Goal: Task Accomplishment & Management: Manage account settings

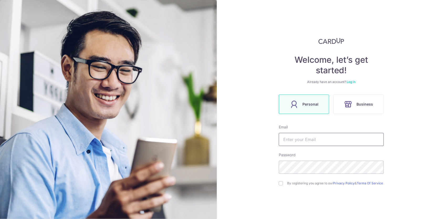
click at [312, 136] on input "text" at bounding box center [331, 139] width 105 height 13
type input "[EMAIL_ADDRESS][DOMAIN_NAME]"
click at [279, 181] on div "By registering you agree to our Privacy Policy & Terms Of Service" at bounding box center [331, 183] width 105 height 6
click at [279, 184] on input "checkbox" at bounding box center [281, 183] width 4 height 4
checkbox input "true"
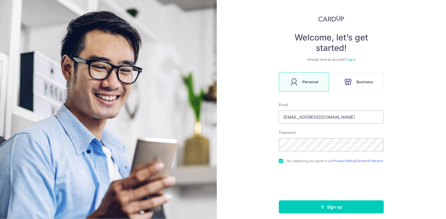
scroll to position [27, 0]
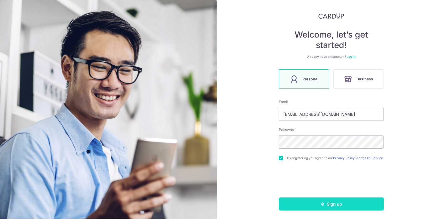
click at [323, 202] on icon "submit" at bounding box center [323, 204] width 4 height 4
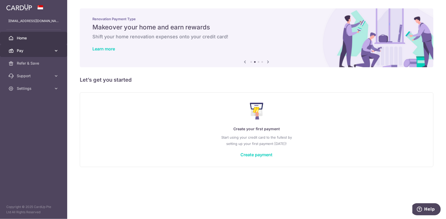
click at [22, 49] on span "Pay" at bounding box center [34, 50] width 35 height 5
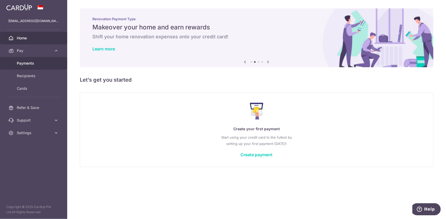
click at [25, 64] on span "Payments" at bounding box center [34, 63] width 35 height 5
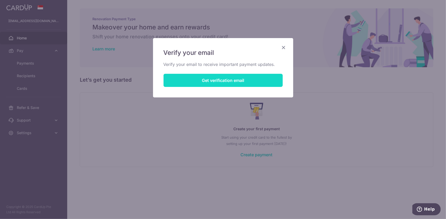
click at [196, 79] on button "Get verification email" at bounding box center [223, 80] width 119 height 13
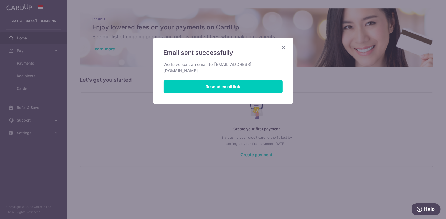
click at [283, 48] on icon "Close" at bounding box center [284, 47] width 6 height 7
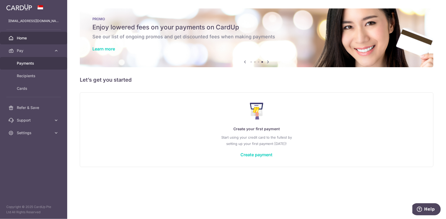
click at [26, 62] on span "Payments" at bounding box center [34, 63] width 35 height 5
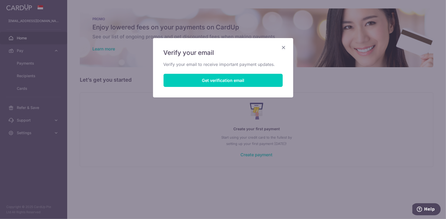
click at [286, 47] on icon "Close" at bounding box center [284, 47] width 6 height 7
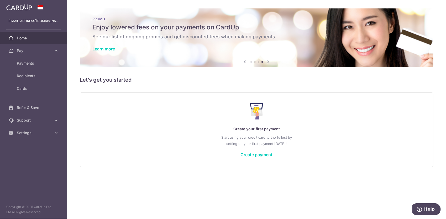
click at [22, 40] on span "Home" at bounding box center [34, 37] width 35 height 5
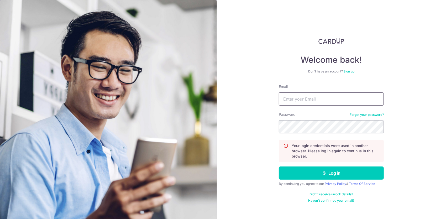
click at [313, 103] on input "Email" at bounding box center [331, 98] width 105 height 13
type input "n"
type input "[EMAIL_ADDRESS][DOMAIN_NAME]"
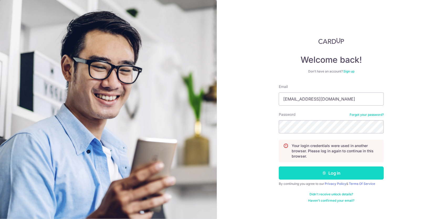
click at [343, 173] on button "Log in" at bounding box center [331, 173] width 105 height 13
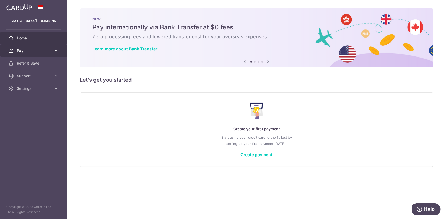
click at [58, 50] on icon at bounding box center [56, 50] width 5 height 5
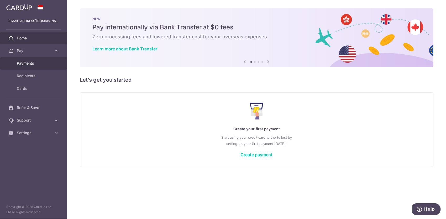
click at [34, 60] on link "Payments" at bounding box center [33, 63] width 67 height 13
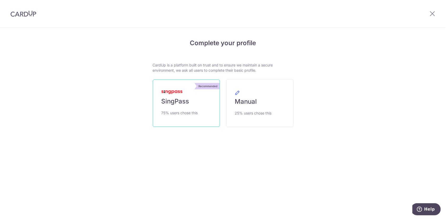
click at [201, 101] on link "Recommended SingPass 75% users chose this" at bounding box center [186, 103] width 67 height 47
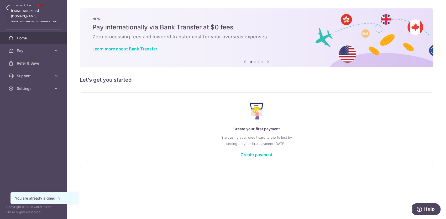
click at [25, 21] on p "boonhoong_koh@hotmail.com" at bounding box center [33, 20] width 50 height 5
click at [29, 197] on div "You are already signed in" at bounding box center [44, 198] width 58 height 5
click at [57, 90] on icon at bounding box center [56, 88] width 5 height 5
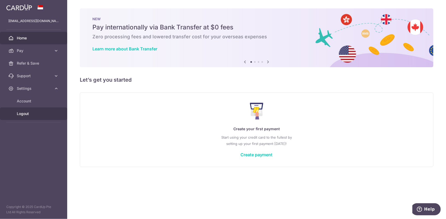
click at [21, 114] on span "Logout" at bounding box center [34, 113] width 35 height 5
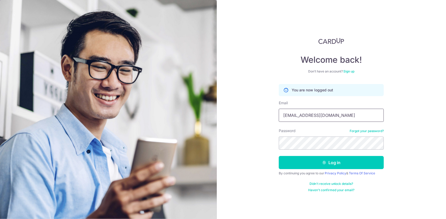
drag, startPoint x: 334, startPoint y: 117, endPoint x: 196, endPoint y: 116, distance: 137.6
click at [196, 116] on section "Welcome back! Don’t have an account? Sign up You are now logged out Email boonh…" at bounding box center [223, 109] width 446 height 219
type input "[EMAIL_ADDRESS][DOMAIN_NAME]"
click at [207, 139] on section "Welcome back! Don’t have an account? Sign up You are now logged out Email elles…" at bounding box center [223, 109] width 446 height 219
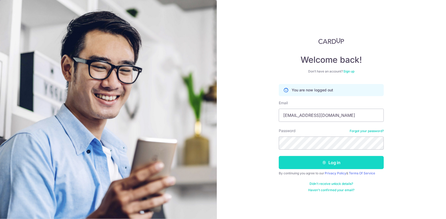
click at [289, 164] on button "Log in" at bounding box center [331, 162] width 105 height 13
